Goal: Task Accomplishment & Management: Complete application form

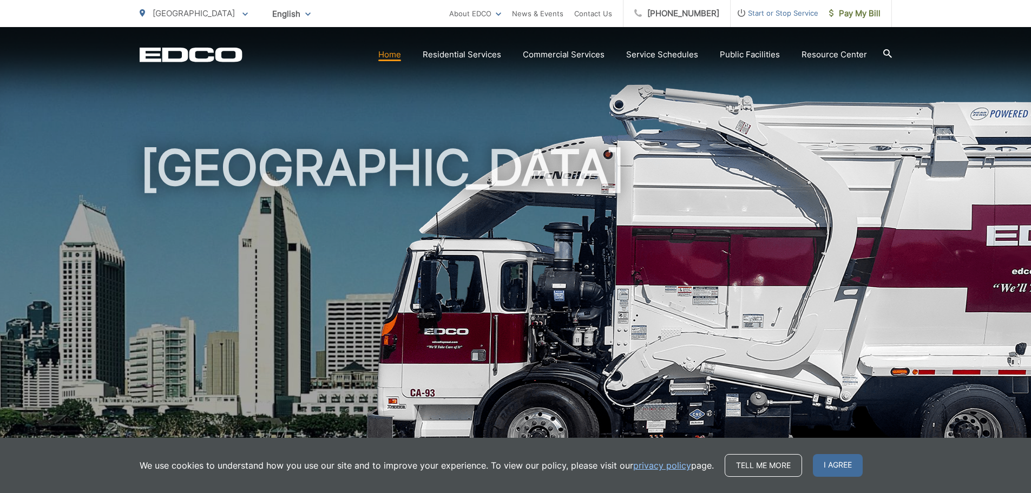
click at [787, 12] on span "Start or Stop Service" at bounding box center [775, 12] width 88 height 13
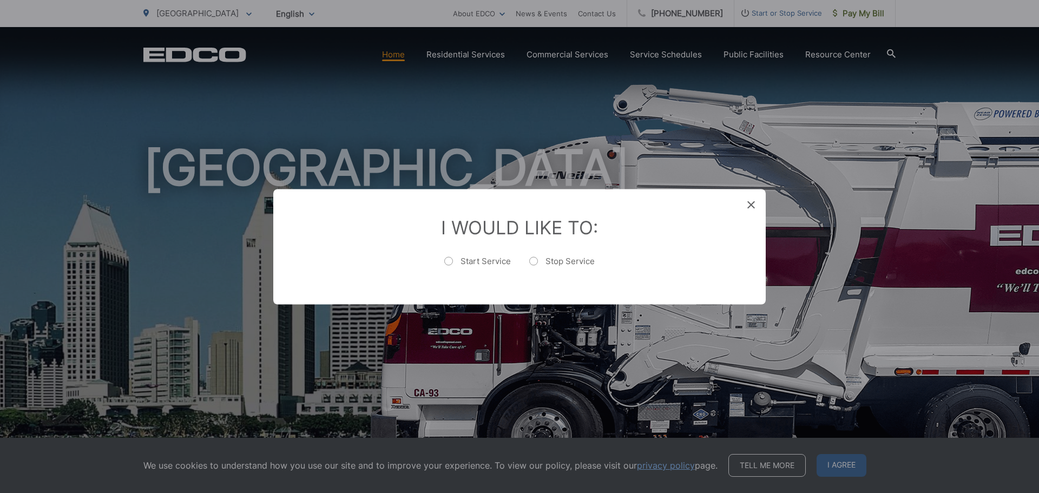
click at [471, 261] on label "Start Service" at bounding box center [477, 266] width 67 height 22
radio input "true"
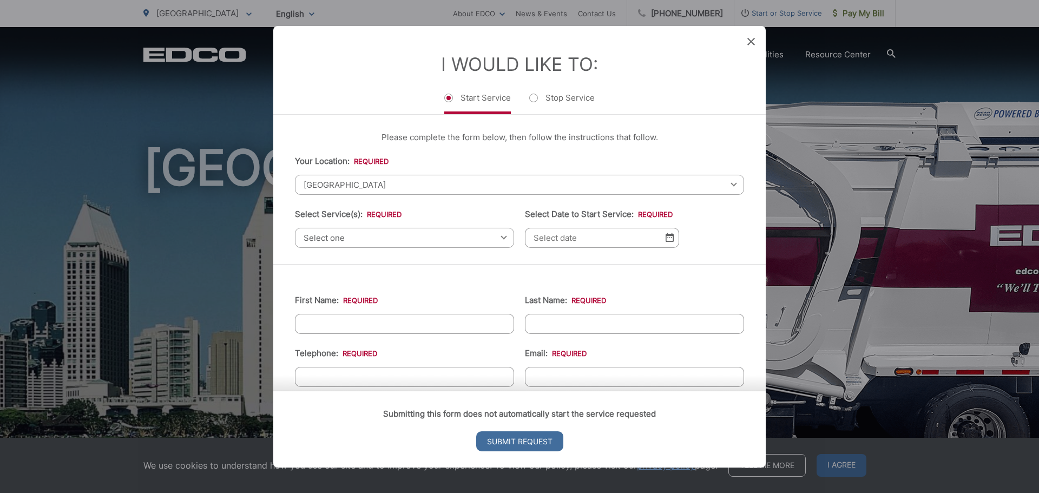
click at [357, 184] on span "[GEOGRAPHIC_DATA]" at bounding box center [519, 184] width 449 height 20
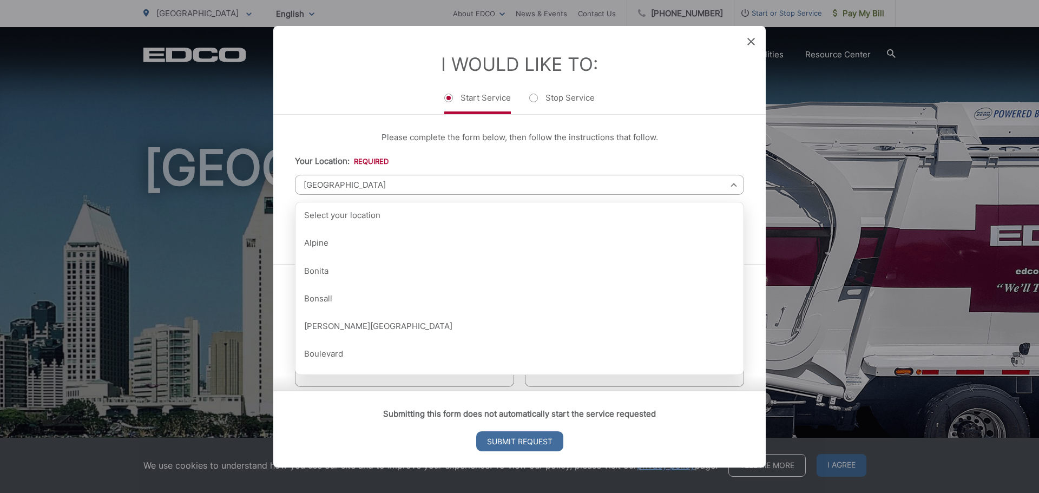
click at [357, 184] on span "[GEOGRAPHIC_DATA]" at bounding box center [519, 184] width 449 height 20
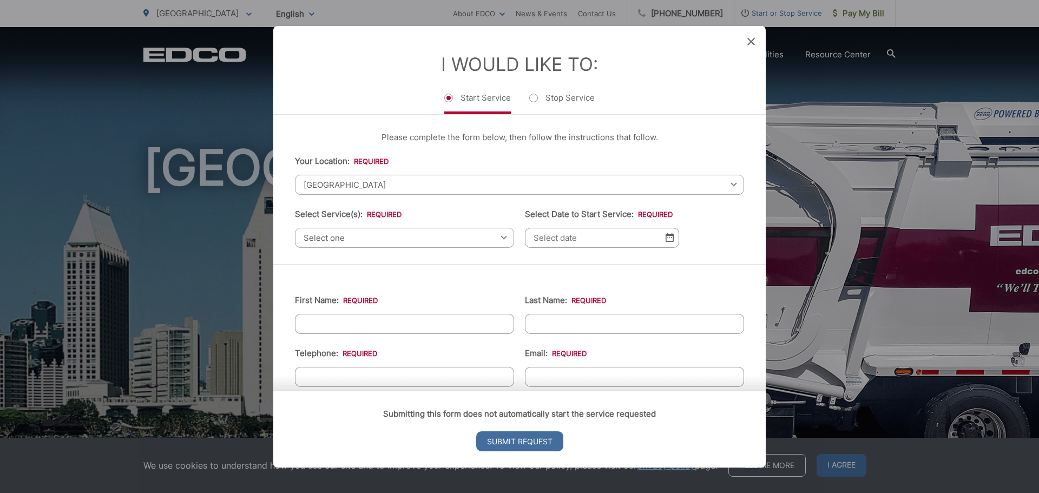
click at [357, 184] on span "[GEOGRAPHIC_DATA]" at bounding box center [519, 184] width 449 height 20
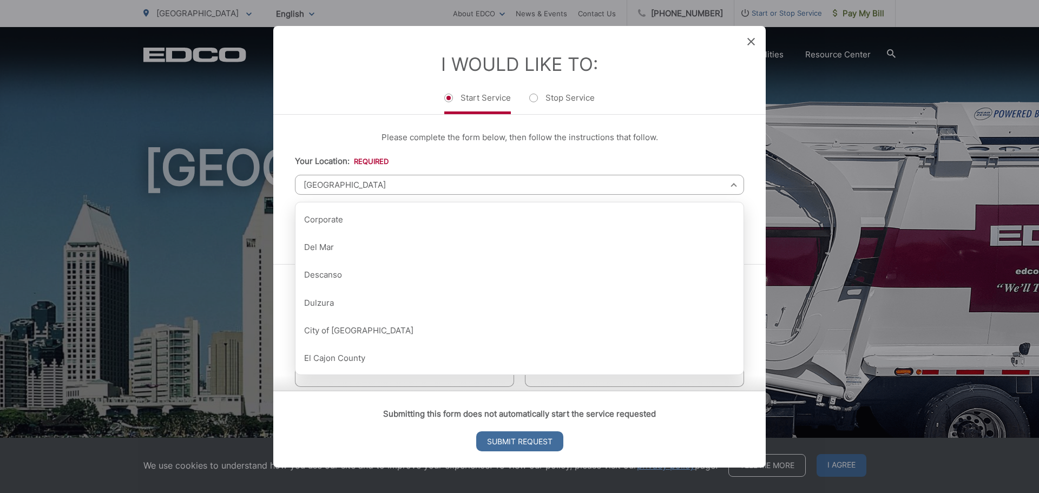
scroll to position [271, 0]
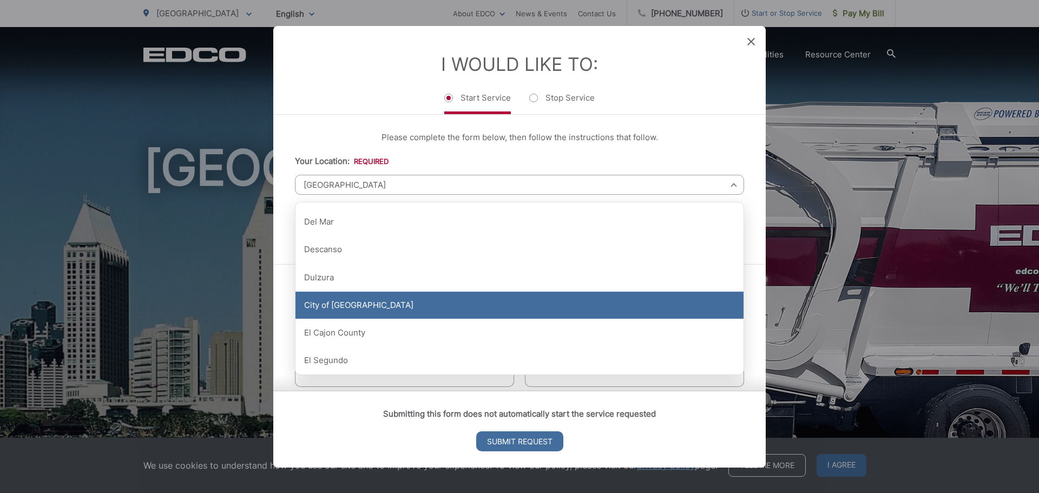
click at [350, 306] on div "City of [GEOGRAPHIC_DATA]" at bounding box center [519, 305] width 448 height 27
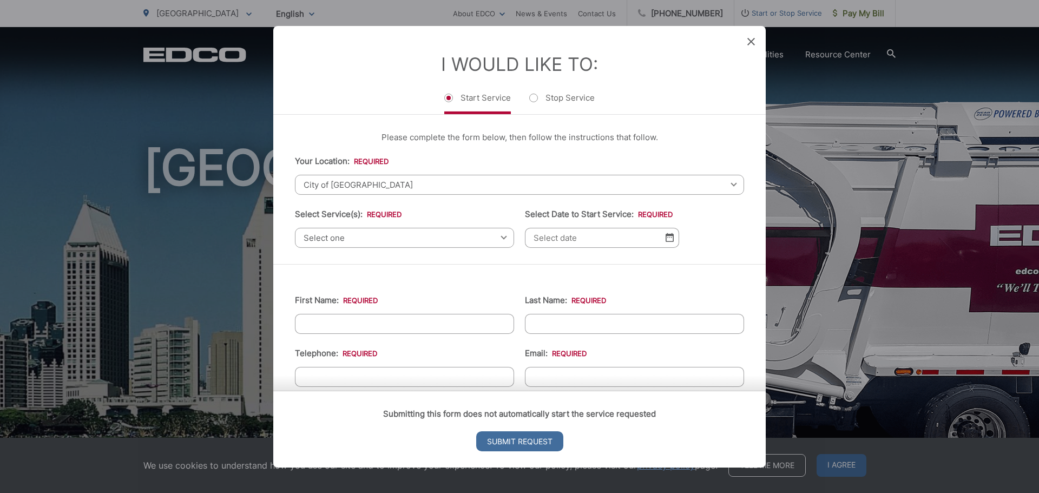
click at [365, 107] on ul "Start Service Stop Service" at bounding box center [519, 102] width 449 height 23
click at [452, 240] on span "Select one" at bounding box center [404, 237] width 219 height 20
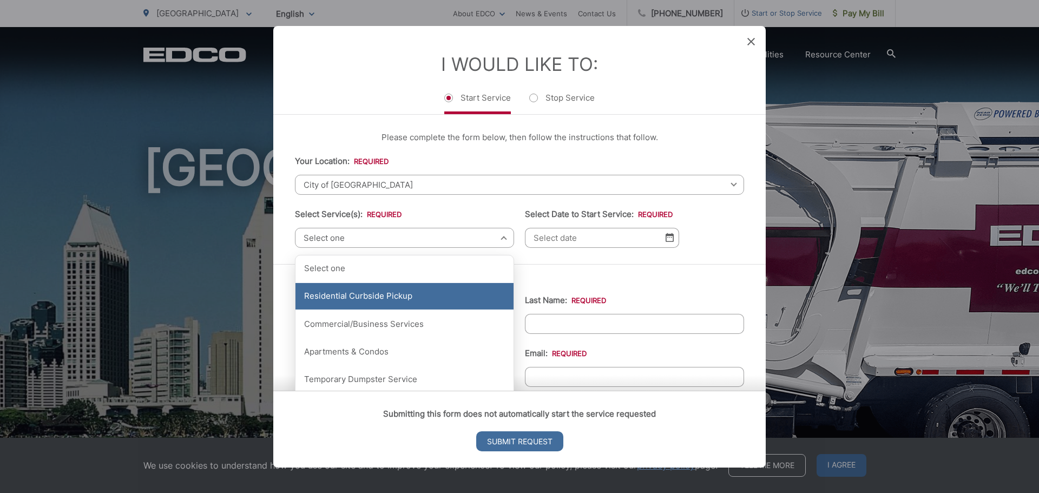
click at [436, 298] on div "Residential Curbside Pickup" at bounding box center [404, 296] width 218 height 27
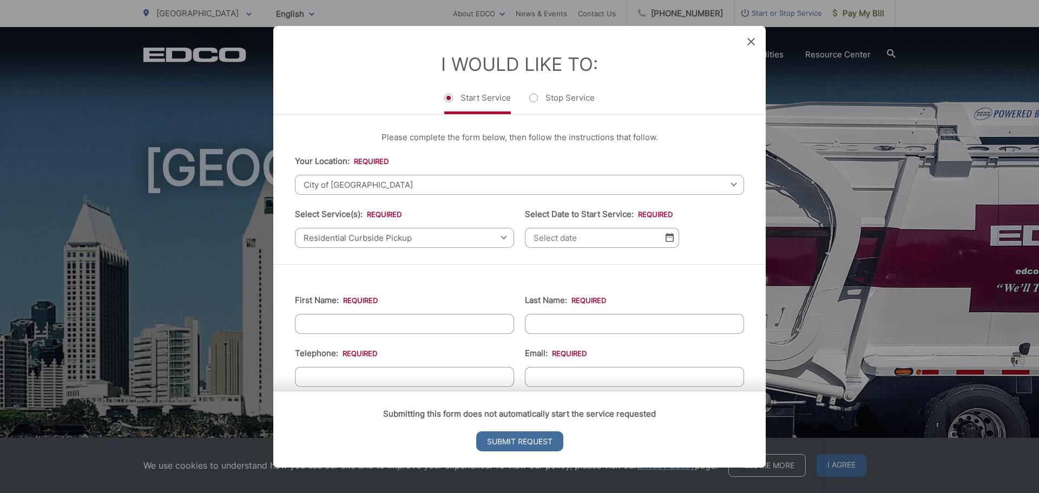
click at [720, 222] on ul "Your Location: * Select your location Alpine [GEOGRAPHIC_DATA][PERSON_NAME][GEO…" at bounding box center [519, 200] width 449 height 93
click at [613, 240] on input "Select Date to Start Service: *" at bounding box center [602, 237] width 154 height 20
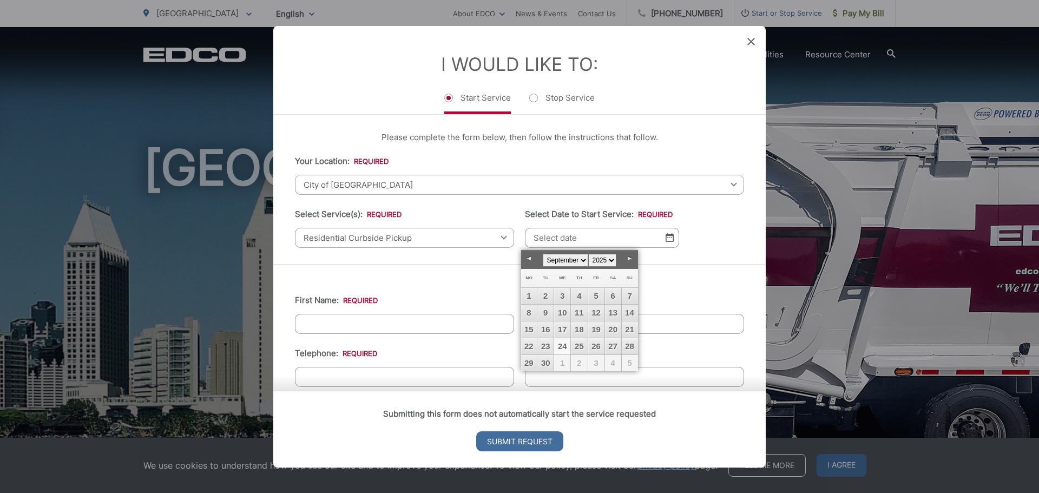
click at [707, 245] on ul "Your Location: * Select your location Alpine [GEOGRAPHIC_DATA][PERSON_NAME][GEO…" at bounding box center [519, 200] width 449 height 93
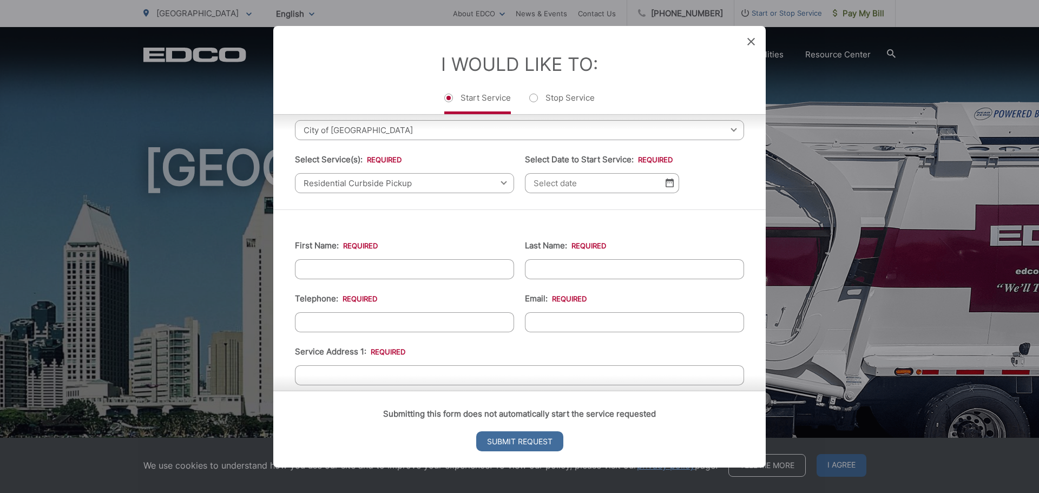
scroll to position [0, 0]
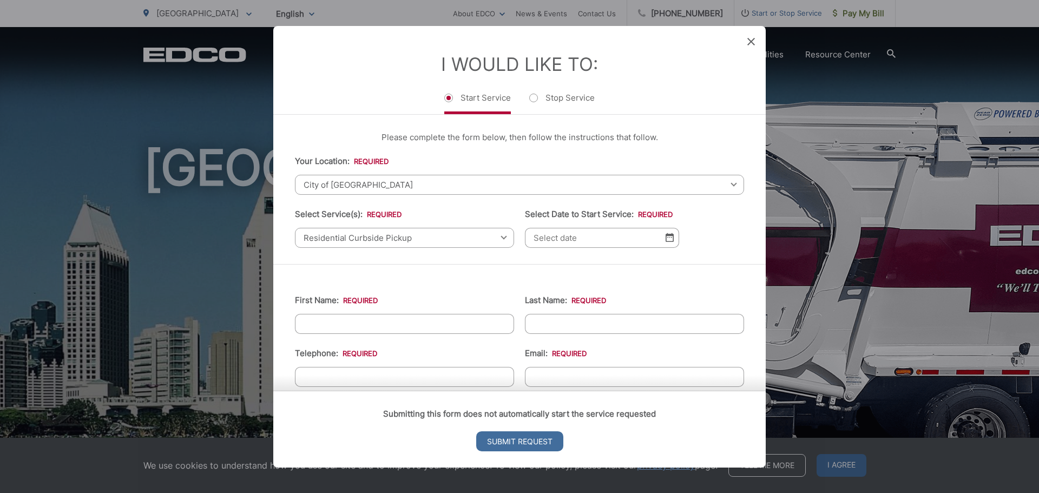
click at [705, 236] on ul "Your Location: * Select your location Alpine [GEOGRAPHIC_DATA][PERSON_NAME][GEO…" at bounding box center [519, 200] width 449 height 93
click at [666, 238] on img at bounding box center [670, 237] width 8 height 9
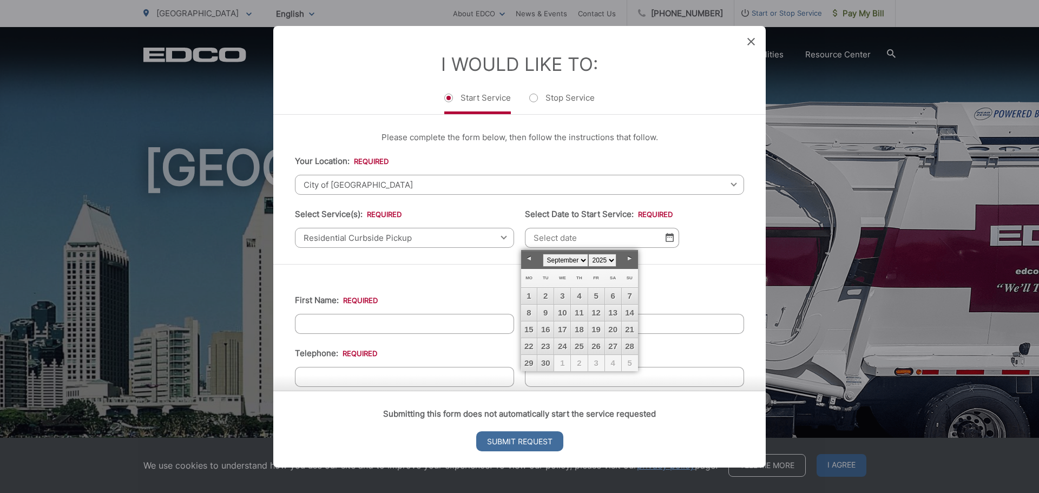
click at [630, 260] on link "Next" at bounding box center [630, 259] width 16 height 16
click at [529, 259] on link "Prev" at bounding box center [529, 259] width 16 height 16
click at [578, 360] on link "30" at bounding box center [579, 363] width 16 height 16
type input "[DATE]"
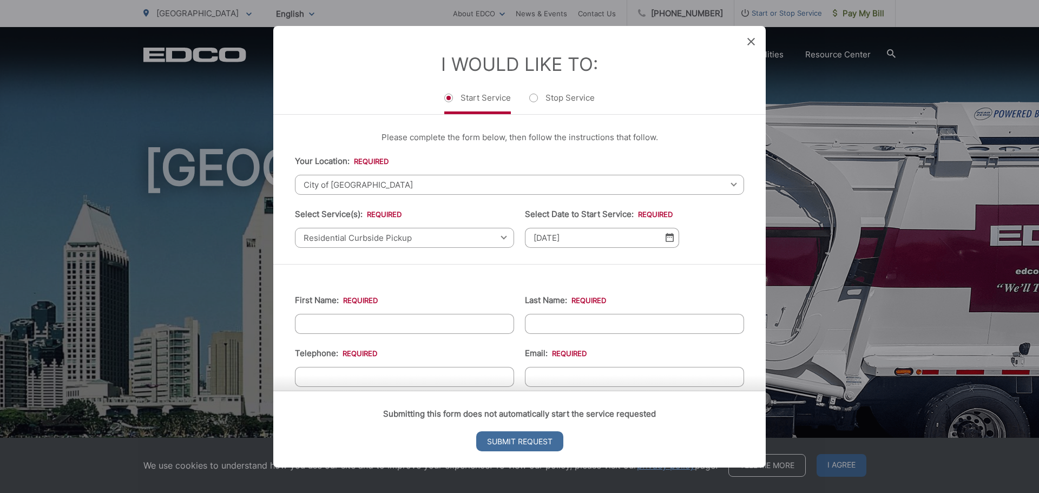
click at [711, 223] on ul "Your Location: * Select your location Alpine [GEOGRAPHIC_DATA][PERSON_NAME][GEO…" at bounding box center [519, 200] width 449 height 93
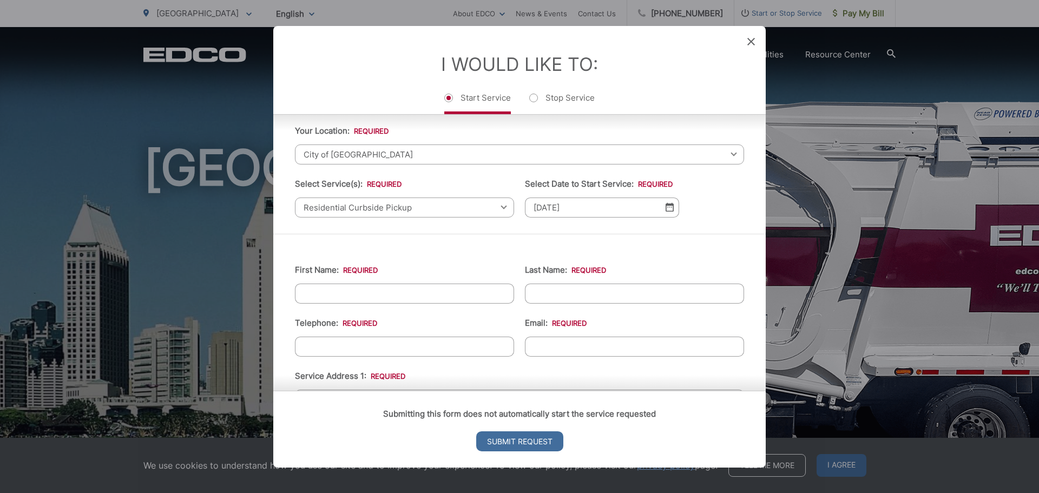
scroll to position [108, 0]
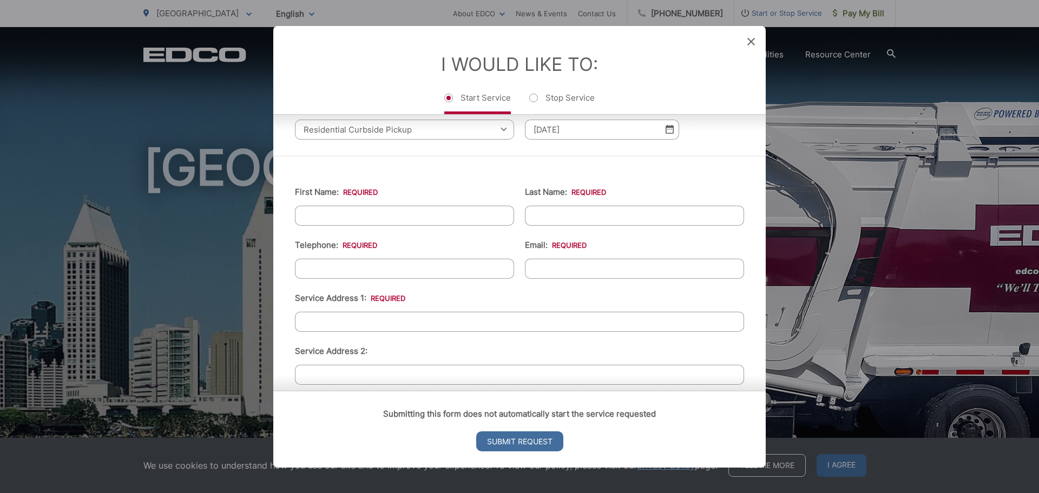
click at [393, 217] on input "First Name: *" at bounding box center [404, 215] width 219 height 20
type input "[PERSON_NAME]"
type input "6192004974"
type input "[DOMAIN_NAME][EMAIL_ADDRESS][DOMAIN_NAME]"
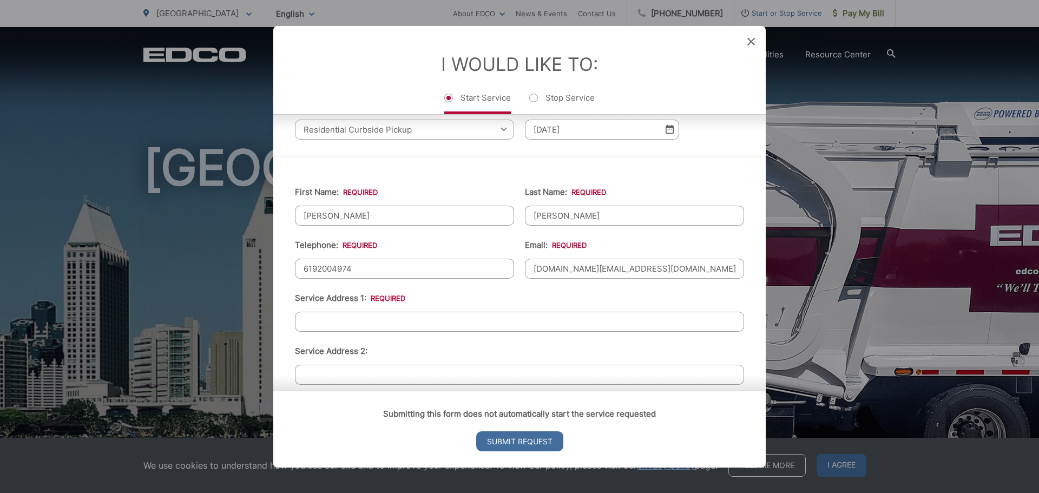
type input "[STREET_ADDRESS]"
type input "[PHONE_NUMBER]"
drag, startPoint x: 381, startPoint y: 323, endPoint x: 259, endPoint y: 319, distance: 122.9
click at [259, 319] on div "Entry Status None In Progress Completed None None In Progress Completed I Would…" at bounding box center [519, 246] width 1039 height 493
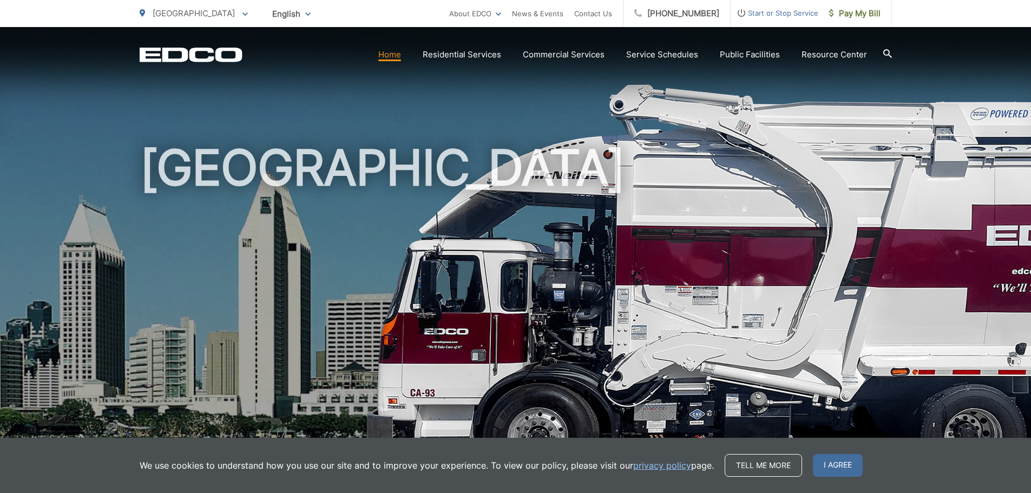
click at [770, 12] on span "Start or Stop Service" at bounding box center [775, 12] width 88 height 13
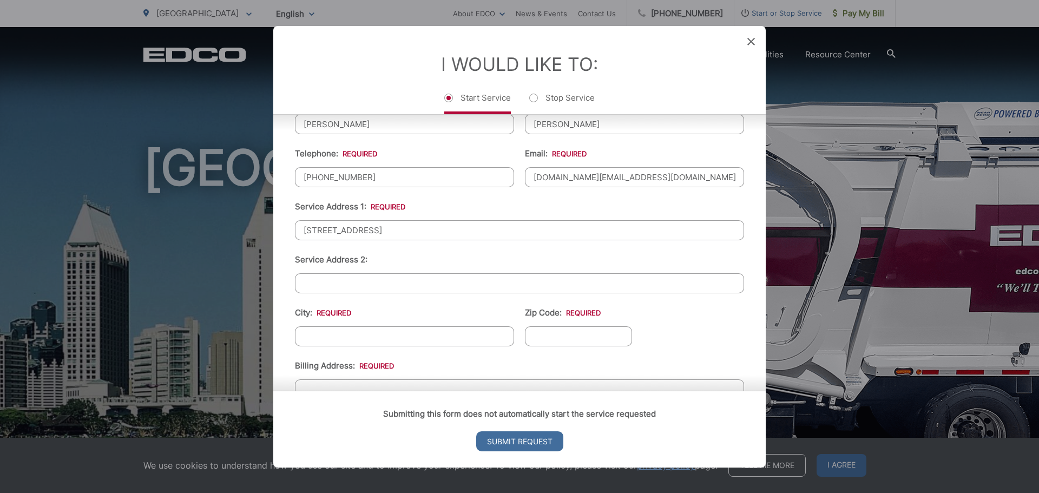
scroll to position [216, 0]
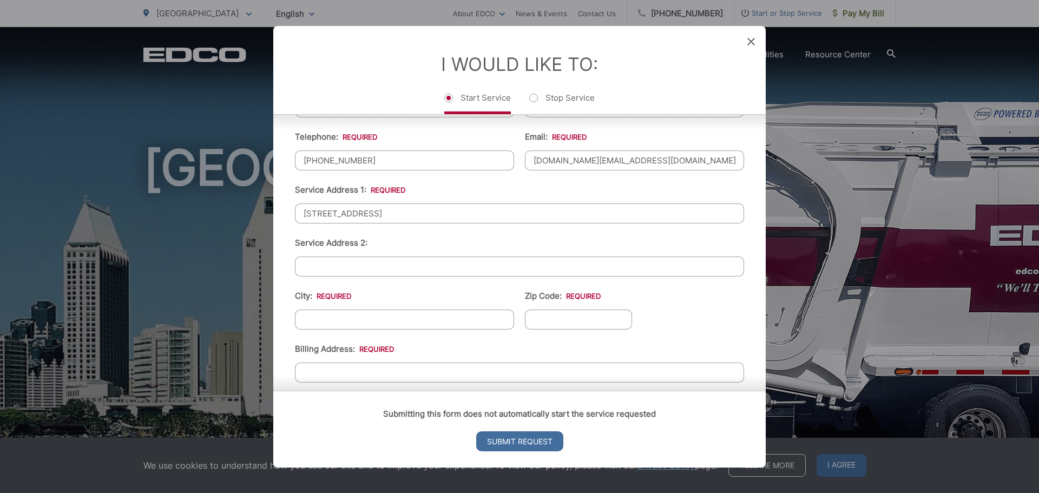
click at [372, 321] on input "City: *" at bounding box center [404, 319] width 219 height 20
type input "EL CAJON"
type input "92021"
type input "[STREET_ADDRESS]"
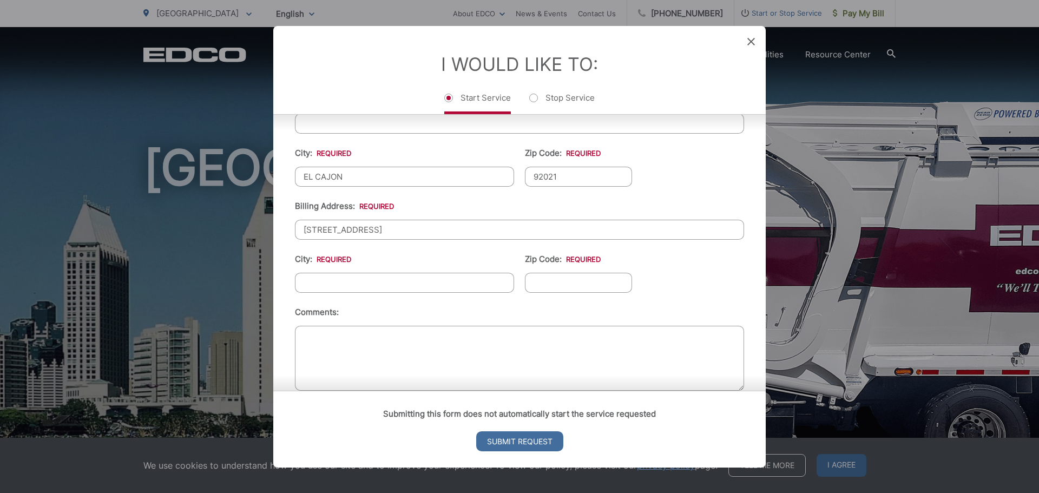
scroll to position [379, 0]
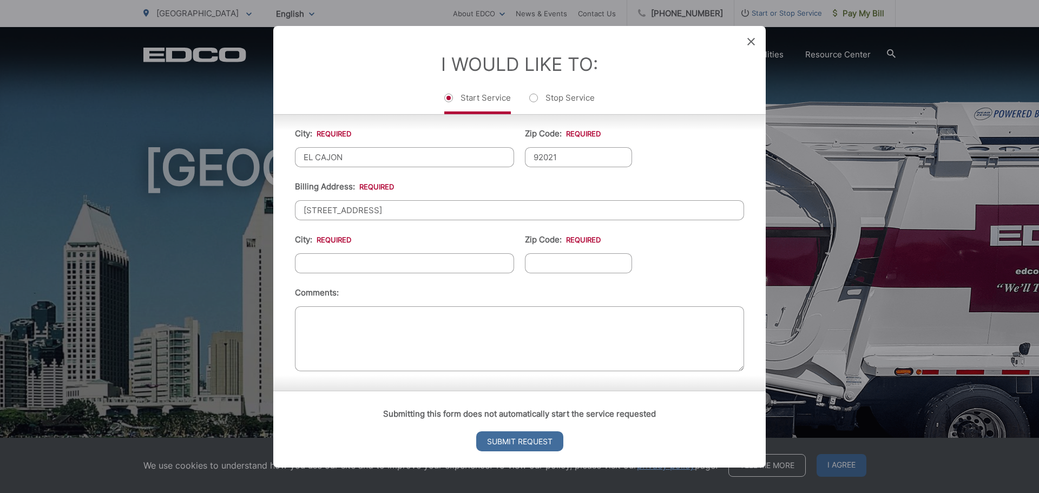
click at [389, 267] on input "City: *" at bounding box center [404, 263] width 219 height 20
type input "EL CAJON"
type input "92021"
click at [681, 260] on ul "First Name: * [PERSON_NAME] Last Name: * [PERSON_NAME] Telephone: * [PHONE_NUMB…" at bounding box center [519, 138] width 449 height 473
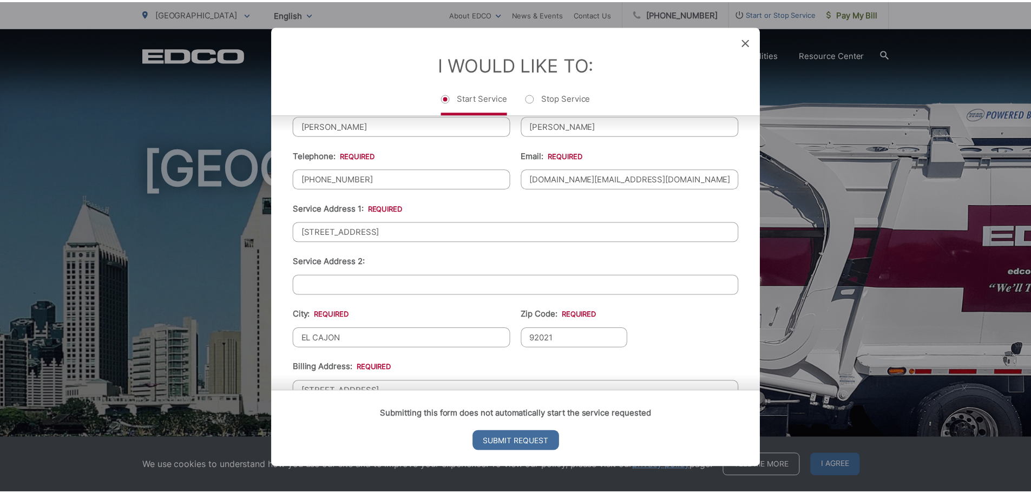
scroll to position [162, 0]
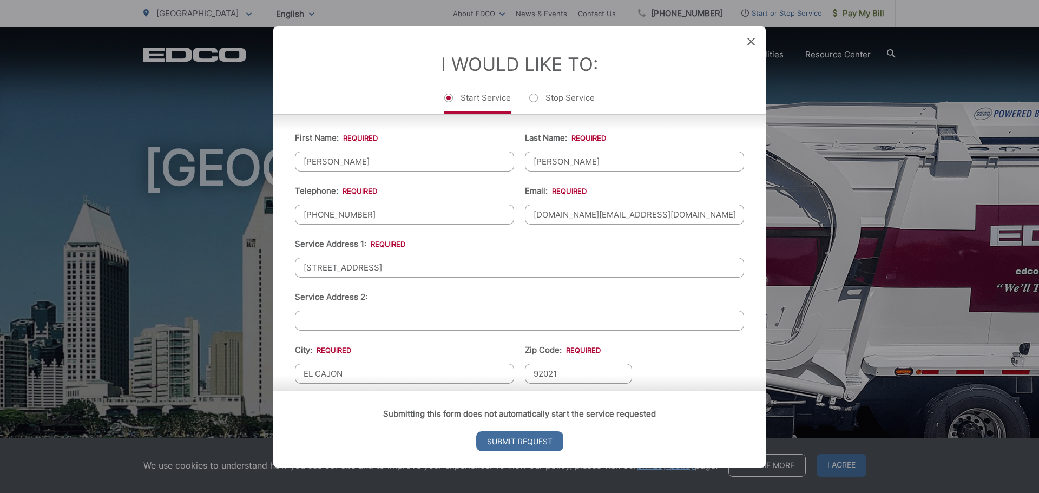
click at [752, 42] on icon at bounding box center [751, 41] width 8 height 8
